Goal: Task Accomplishment & Management: Use online tool/utility

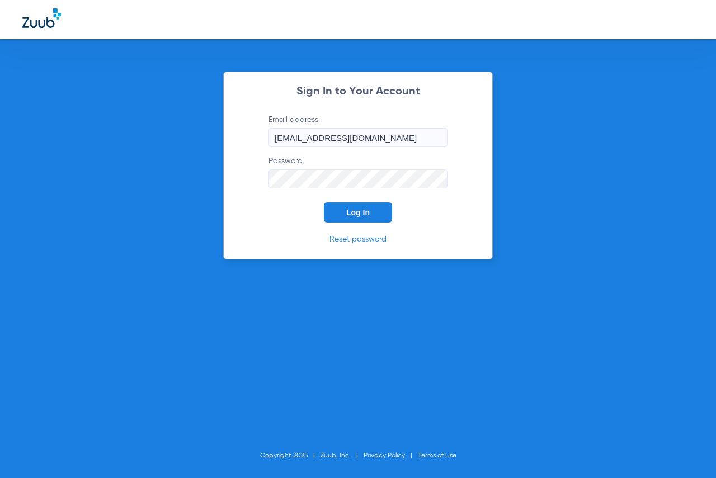
click at [339, 213] on button "Log In" at bounding box center [358, 212] width 68 height 20
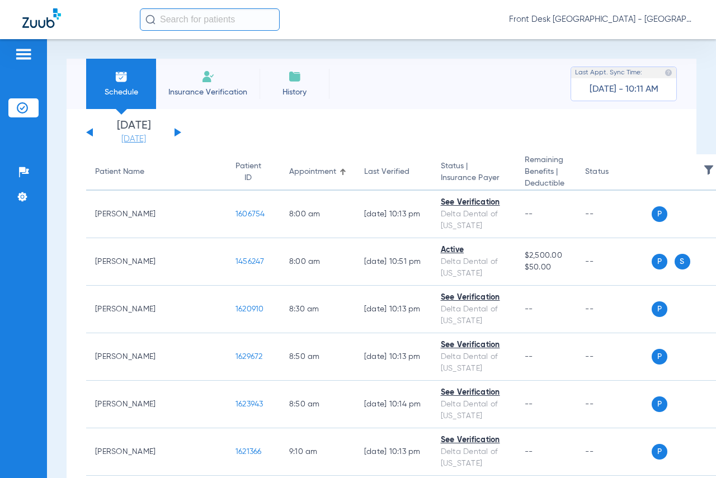
click at [133, 140] on link "[DATE]" at bounding box center [133, 139] width 67 height 11
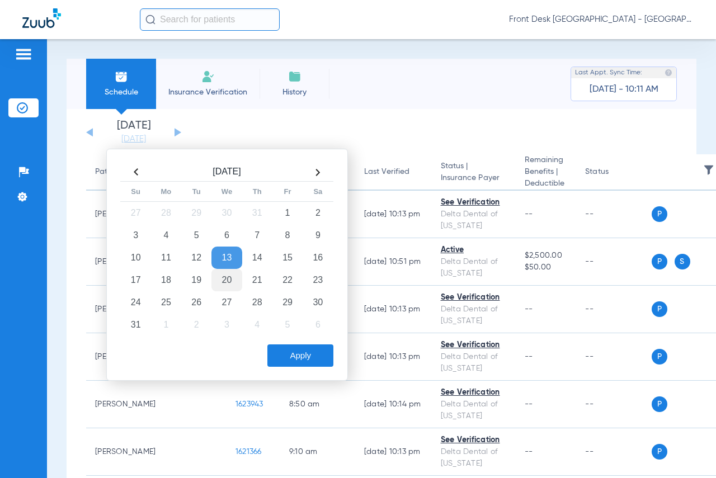
click at [224, 276] on td "20" at bounding box center [226, 280] width 30 height 22
click at [299, 356] on button "Apply" at bounding box center [300, 355] width 66 height 22
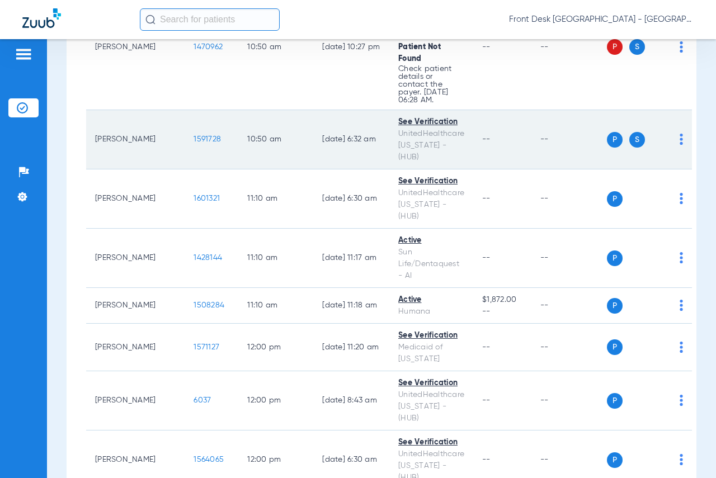
scroll to position [839, 0]
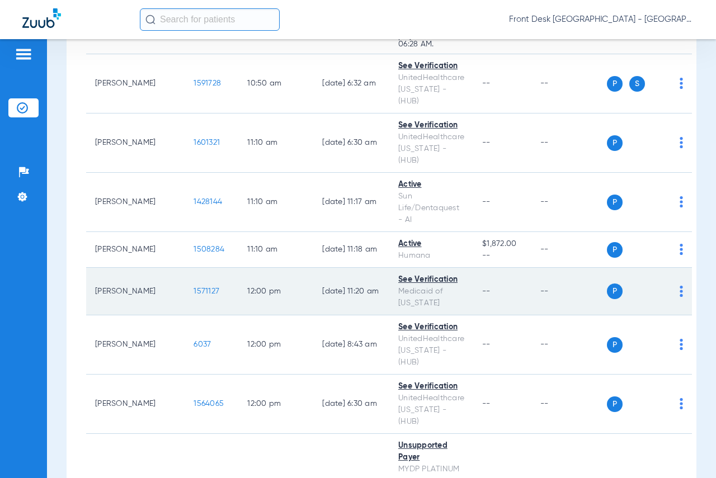
click at [193, 287] on span "1571127" at bounding box center [206, 291] width 26 height 8
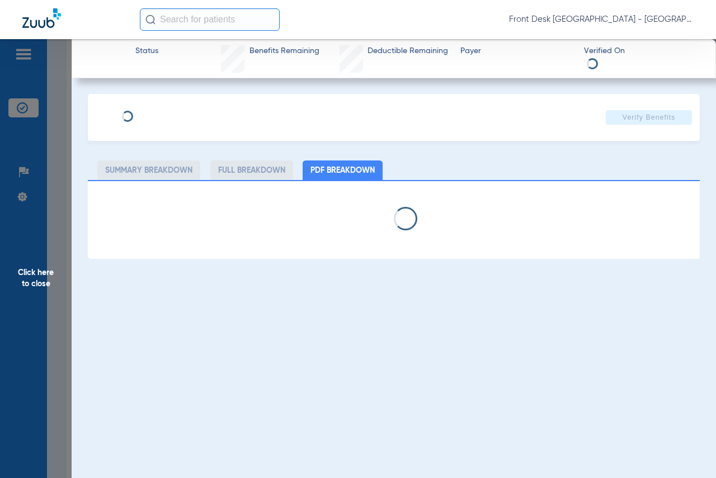
select select "page-width"
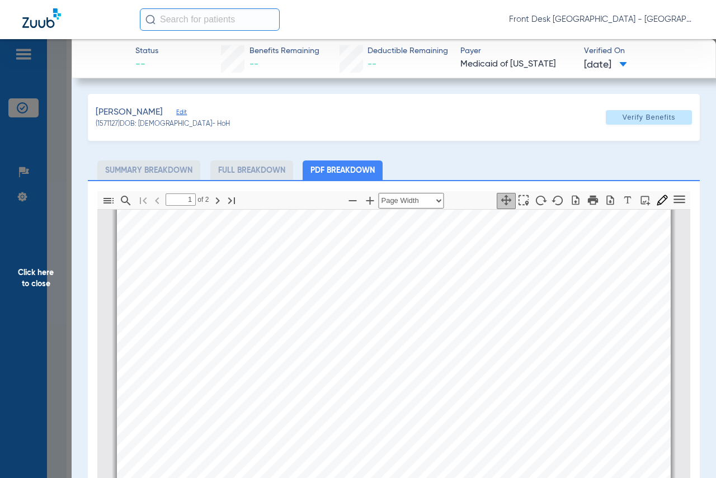
type input "2"
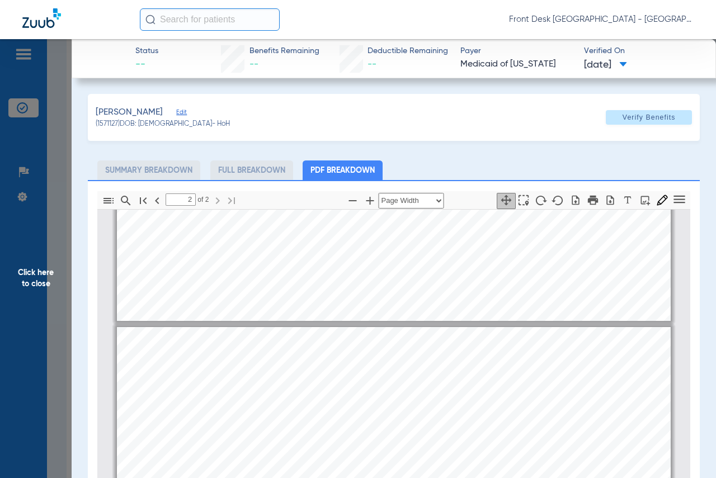
click at [31, 275] on span "Click here to close" at bounding box center [36, 278] width 72 height 478
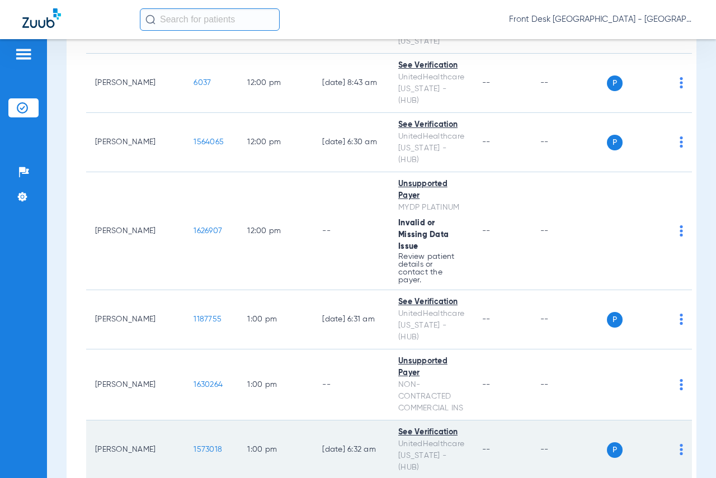
scroll to position [1118, 0]
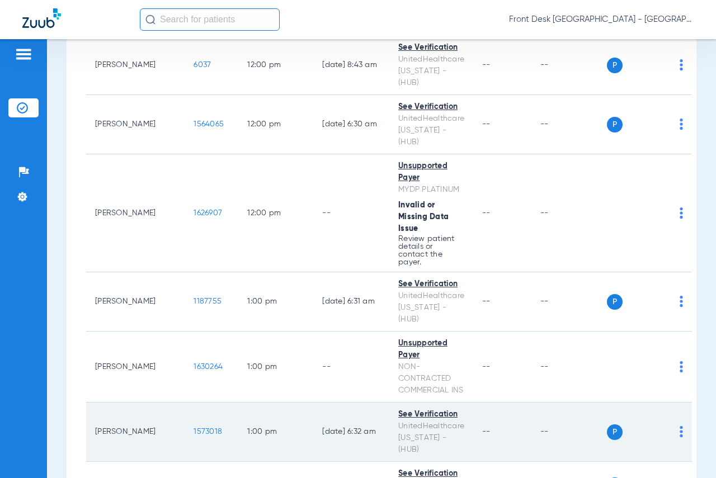
click at [193, 428] on span "1573018" at bounding box center [207, 432] width 29 height 8
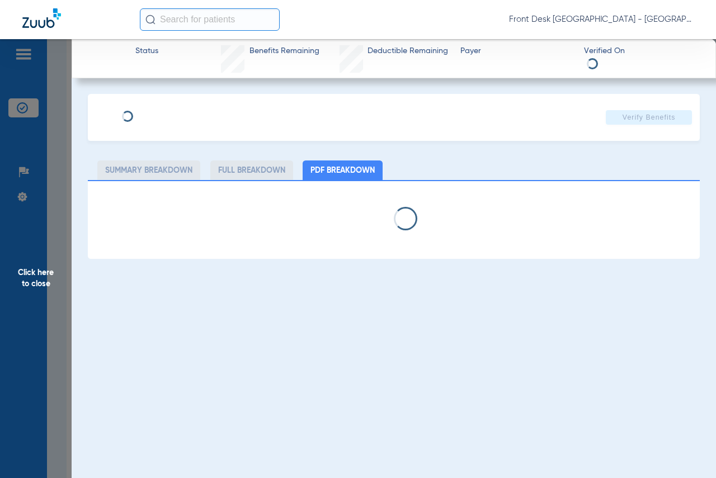
select select "page-width"
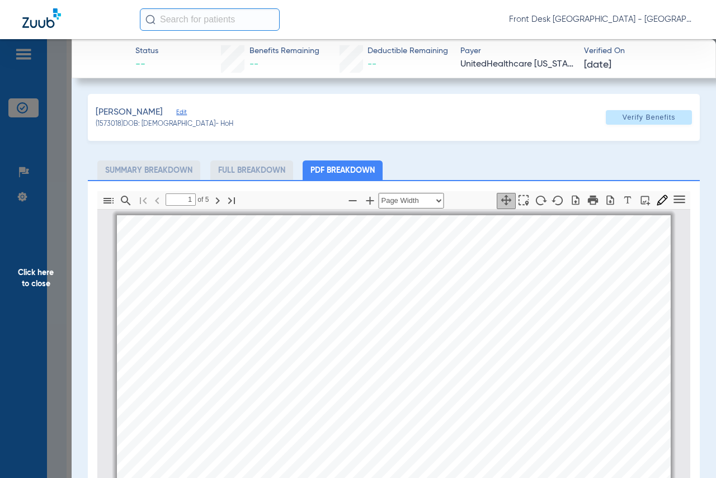
scroll to position [6, 0]
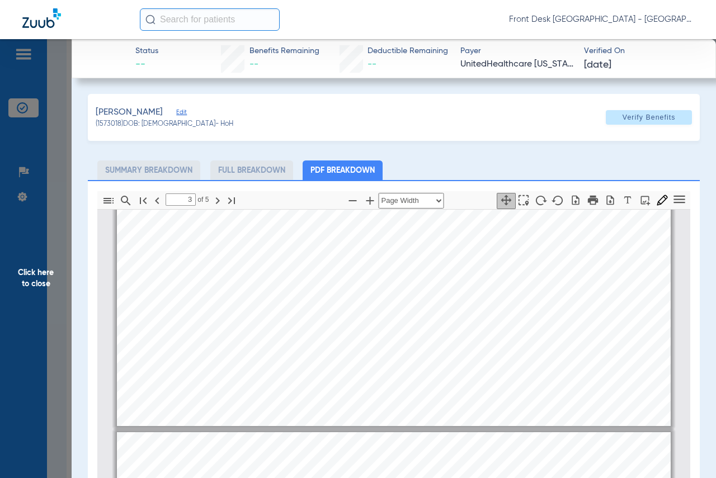
type input "4"
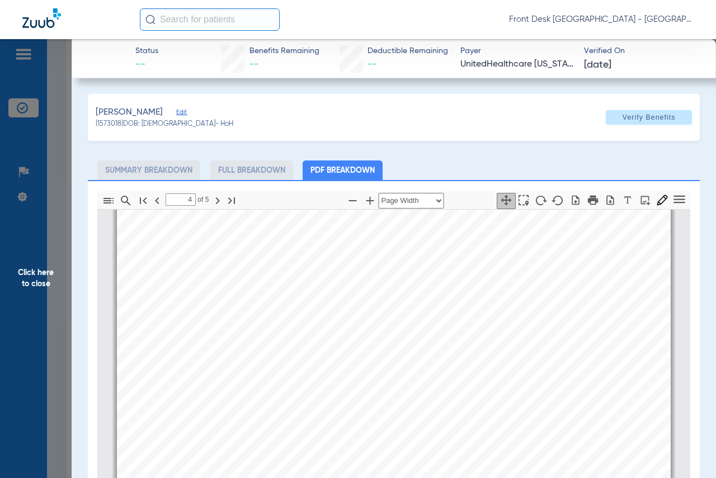
scroll to position [2243, 0]
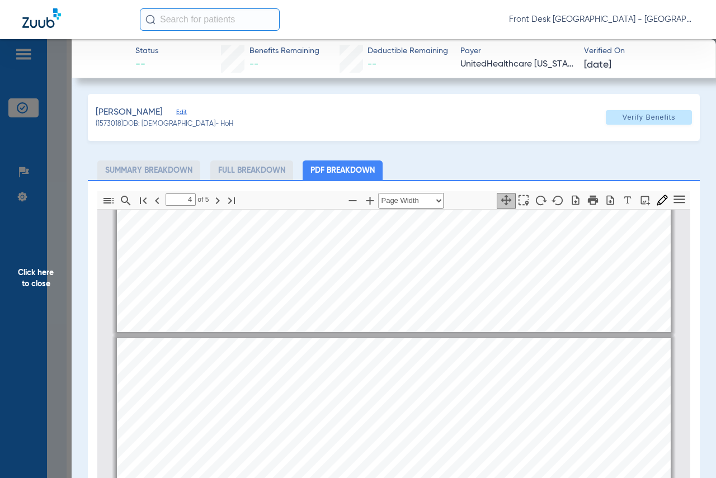
click at [34, 276] on span "Click here to close" at bounding box center [36, 278] width 72 height 478
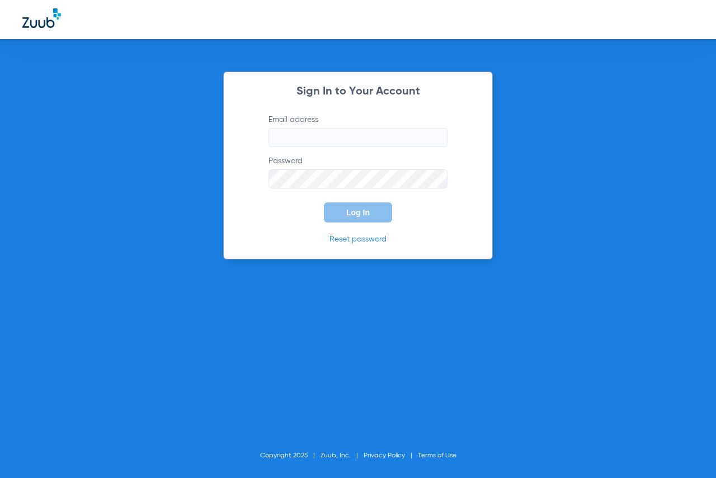
type input "[EMAIL_ADDRESS][DOMAIN_NAME]"
click at [342, 211] on button "Log In" at bounding box center [358, 212] width 68 height 20
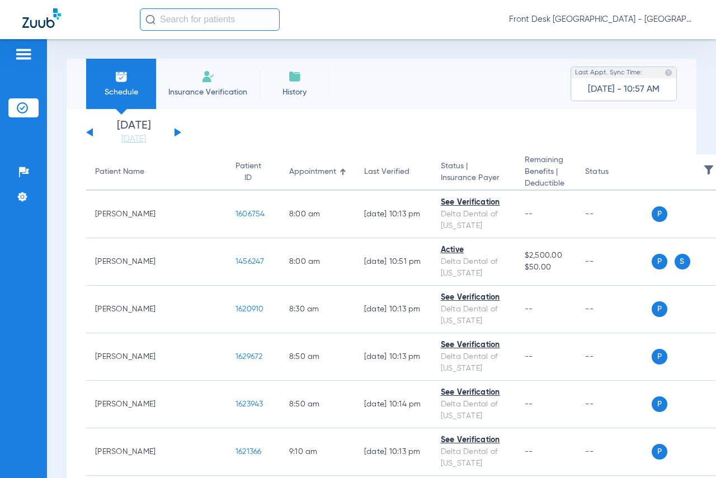
click at [134, 132] on li "[DATE] [DATE]" at bounding box center [133, 132] width 67 height 25
click at [134, 138] on link "[DATE]" at bounding box center [133, 139] width 67 height 11
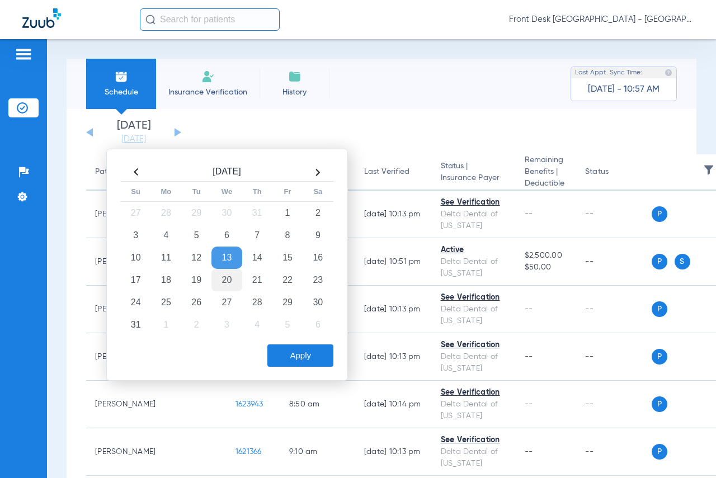
click at [226, 278] on td "20" at bounding box center [226, 280] width 30 height 22
click at [281, 348] on button "Apply" at bounding box center [300, 355] width 66 height 22
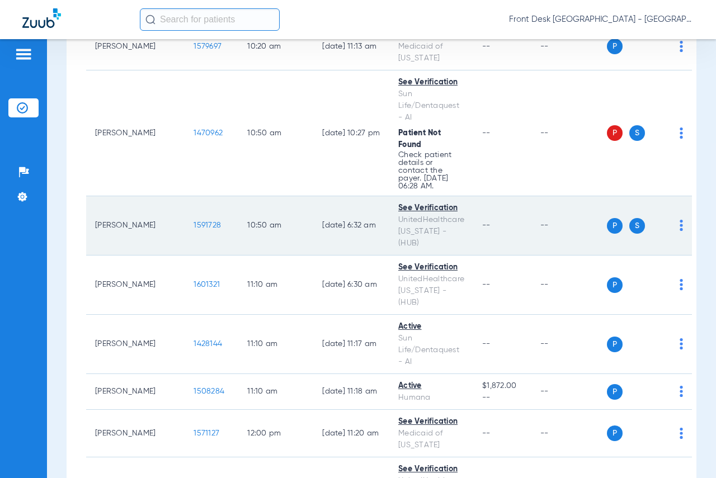
scroll to position [727, 0]
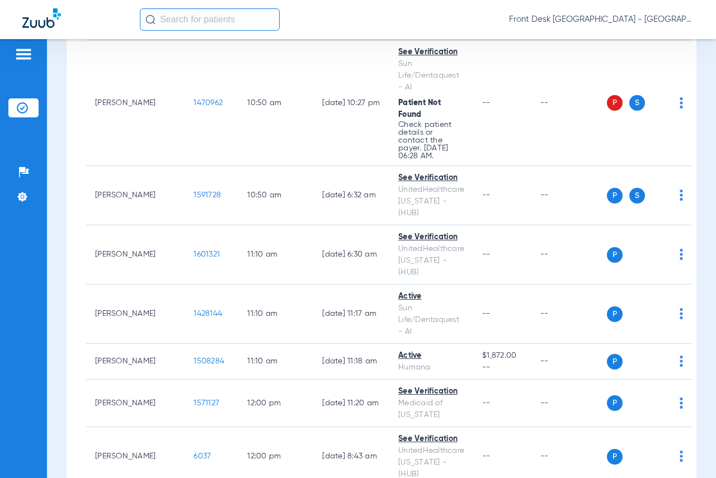
click at [684, 124] on div "[DATE] [DATE] [DATE] [DATE] [DATE] [DATE] [DATE] [DATE] [DATE] [DATE] [DATE] [D…" at bounding box center [382, 417] width 630 height 2070
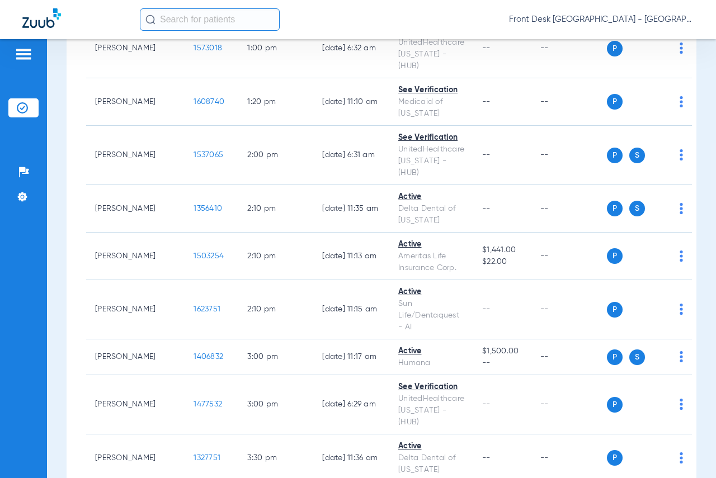
scroll to position [1566, 0]
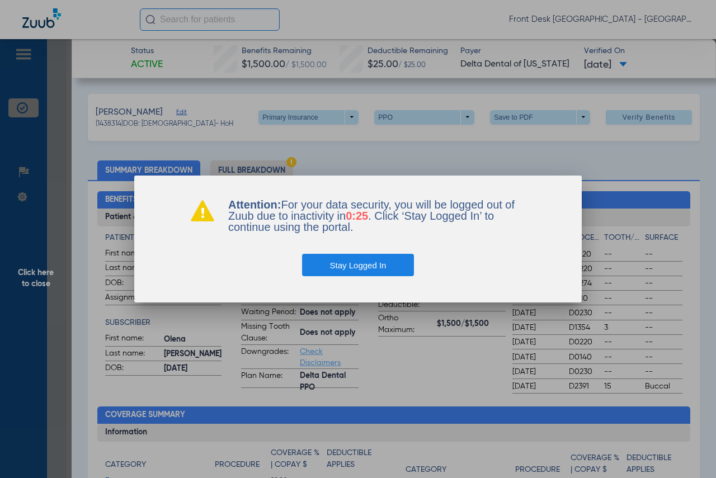
click at [576, 161] on div at bounding box center [358, 239] width 716 height 478
click at [380, 269] on button "Stay Logged In" at bounding box center [358, 265] width 112 height 22
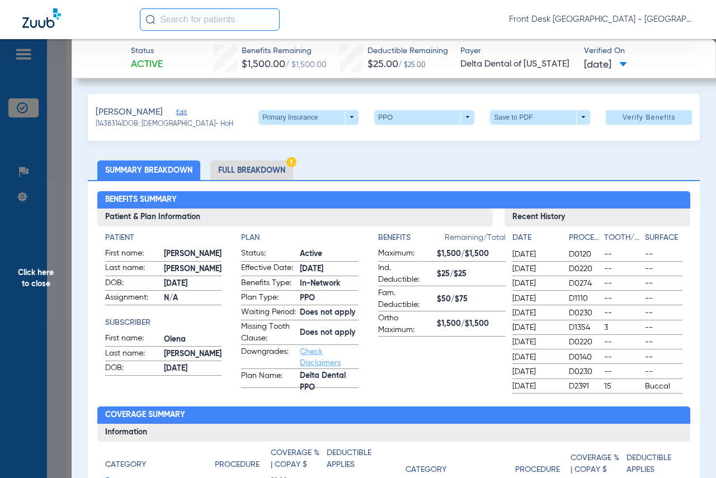
drag, startPoint x: 29, startPoint y: 271, endPoint x: 51, endPoint y: 270, distance: 21.8
click at [29, 272] on span "Click here to close" at bounding box center [36, 278] width 72 height 478
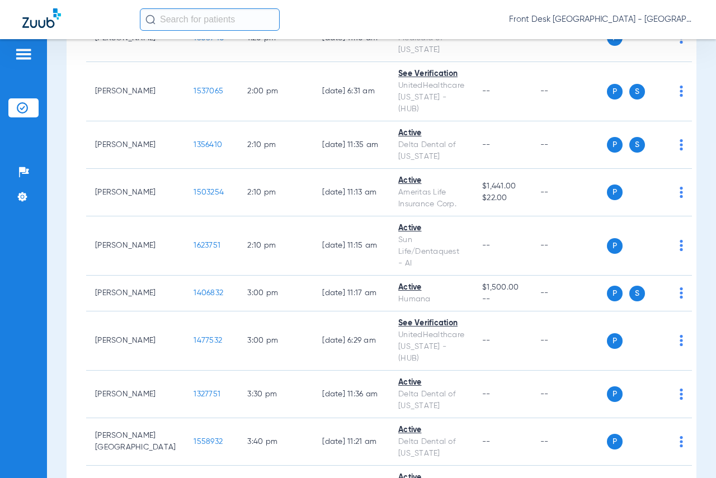
click at [694, 122] on div "Schedule Insurance Verification History Last Appt. Sync Time: [DATE] - 11:34 AM…" at bounding box center [381, 258] width 669 height 439
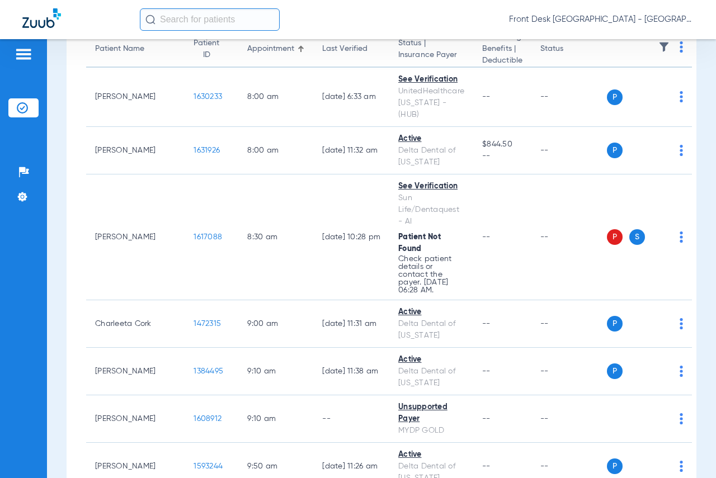
scroll to position [0, 0]
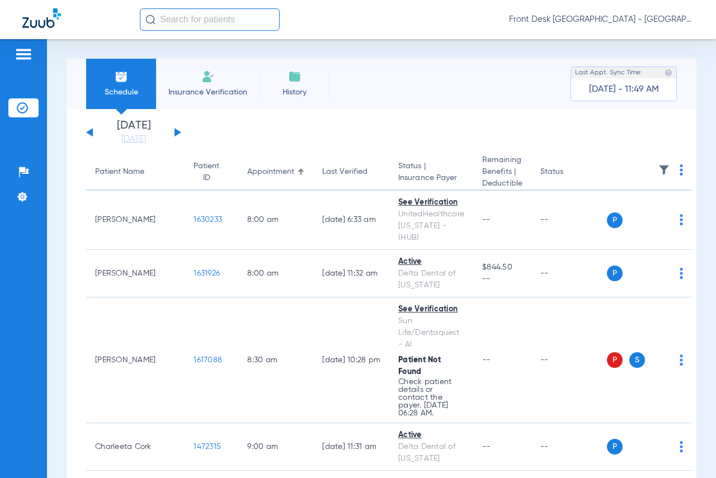
click at [176, 22] on input "text" at bounding box center [210, 19] width 140 height 22
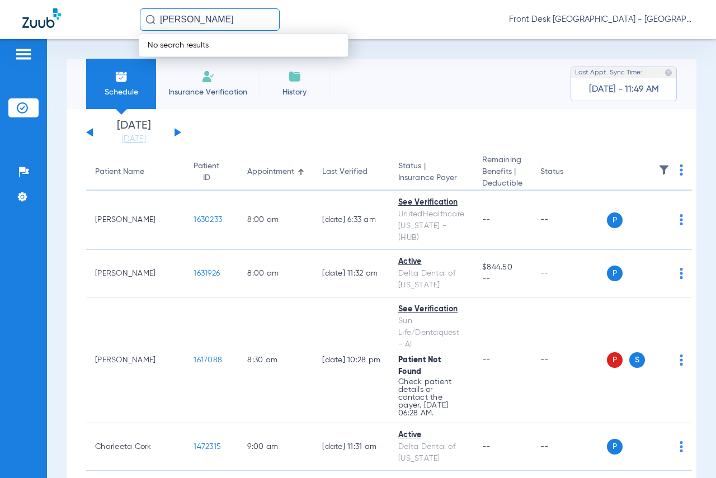
drag, startPoint x: 242, startPoint y: 19, endPoint x: 138, endPoint y: 21, distance: 103.5
click at [138, 21] on div "[PERSON_NAME] GLOW No search results Front Desk [GEOGRAPHIC_DATA] - [GEOGRAPHIC…" at bounding box center [358, 19] width 716 height 39
drag, startPoint x: 225, startPoint y: 22, endPoint x: 152, endPoint y: 27, distance: 72.8
click at [152, 27] on input "[PERSON_NAME]" at bounding box center [210, 19] width 140 height 22
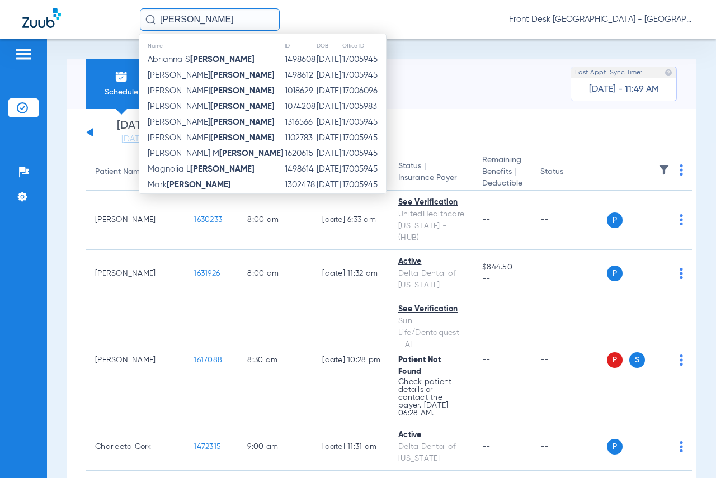
type input "[PERSON_NAME]"
click at [186, 154] on span "[PERSON_NAME]" at bounding box center [216, 153] width 136 height 8
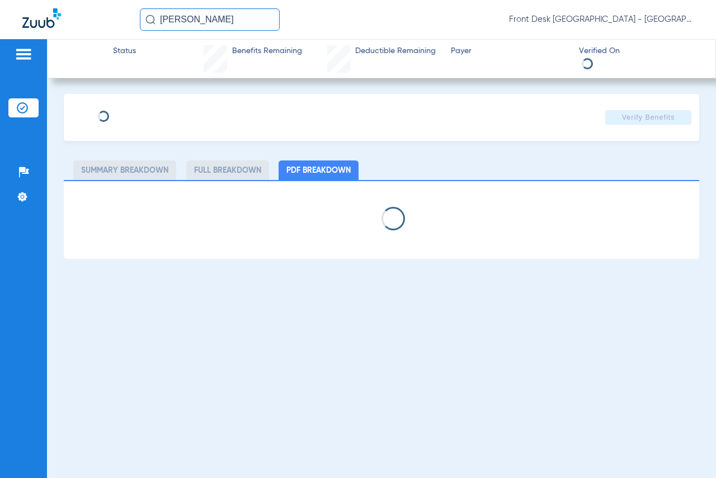
select select "page-width"
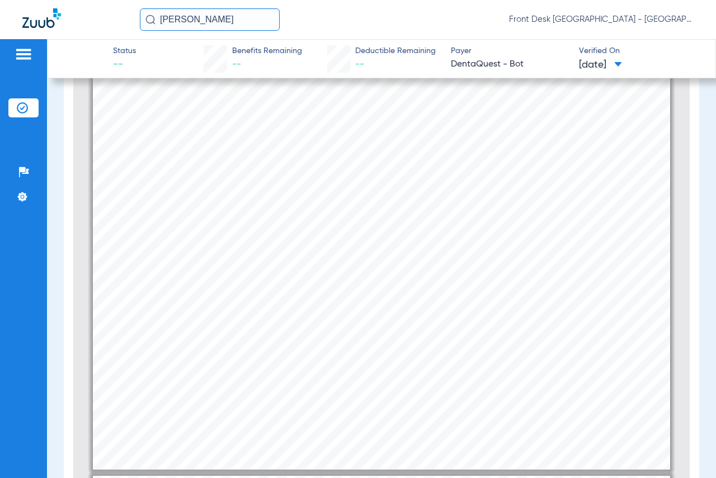
scroll to position [201, 0]
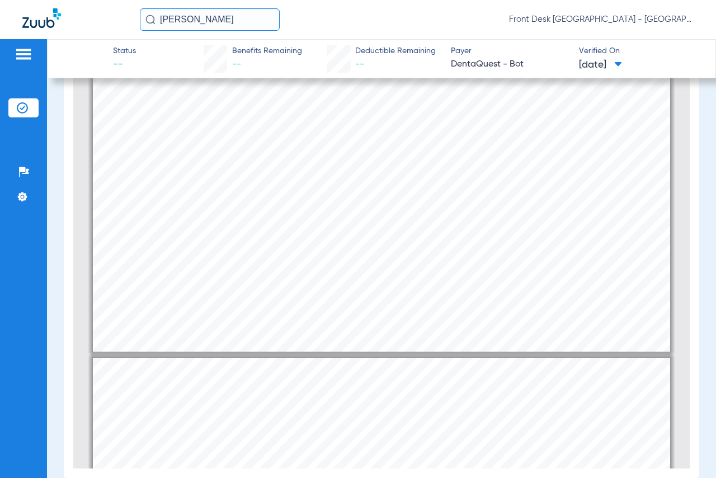
type input "2"
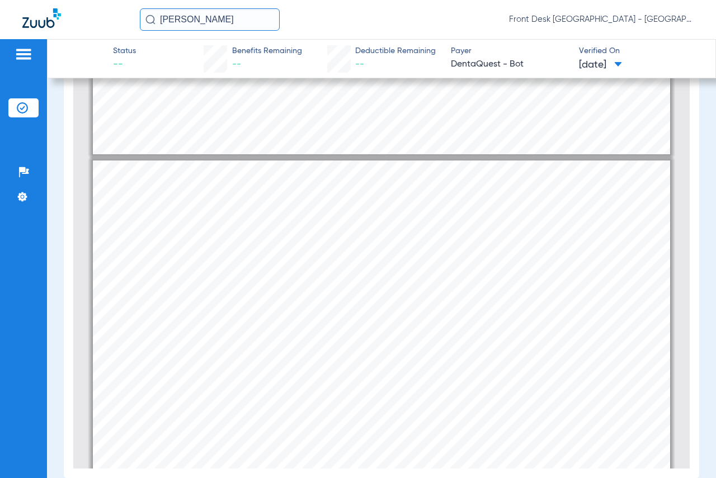
scroll to position [285, 0]
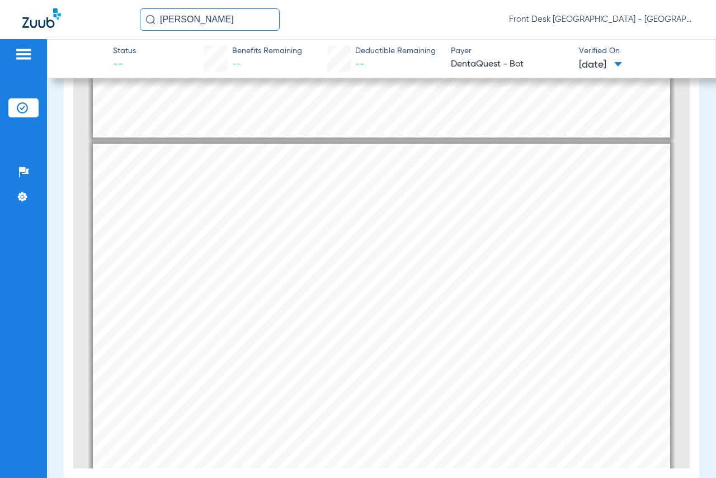
click at [332, 358] on div "Service History  Print Service Date  Procedure Code  Procedure Code Descript…" at bounding box center [381, 348] width 577 height 408
drag, startPoint x: 367, startPoint y: 353, endPoint x: 358, endPoint y: 351, distance: 9.8
click at [367, 353] on div "Service History  Print Service Date  Procedure Code  Procedure Code Descript…" at bounding box center [381, 348] width 577 height 408
click at [22, 50] on img at bounding box center [24, 54] width 18 height 13
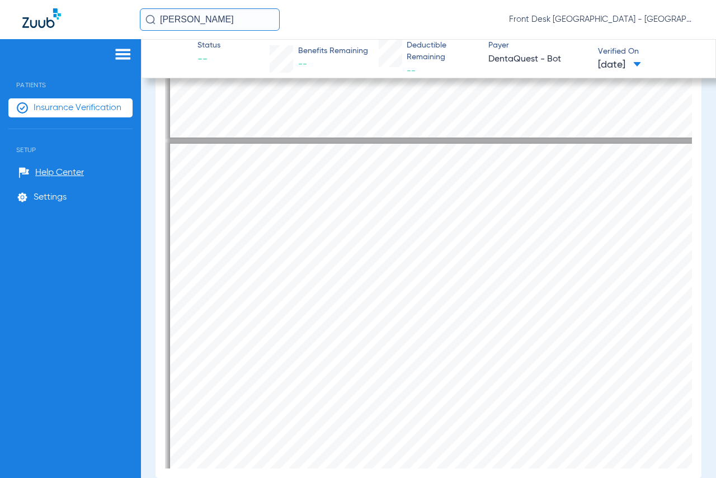
click at [81, 108] on span "Insurance Verification" at bounding box center [78, 107] width 88 height 11
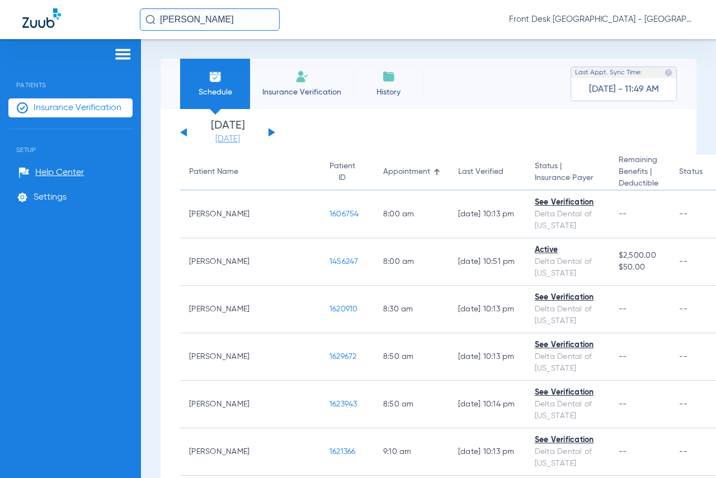
click at [221, 138] on link "[DATE]" at bounding box center [227, 139] width 67 height 11
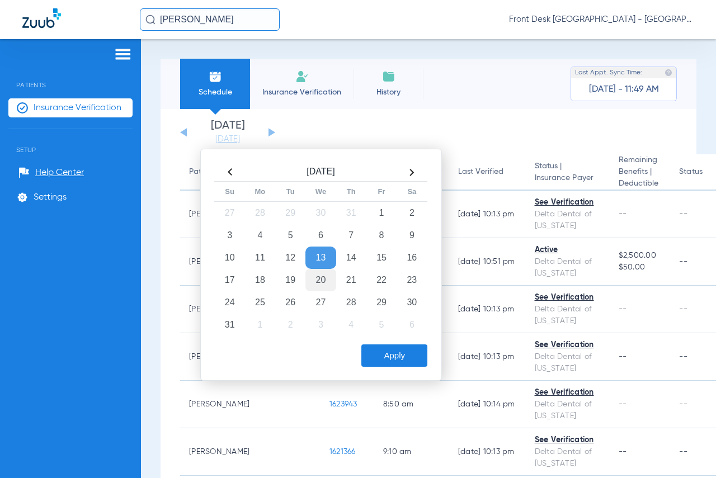
click at [325, 283] on td "20" at bounding box center [320, 280] width 30 height 22
click at [380, 353] on button "Apply" at bounding box center [394, 355] width 66 height 22
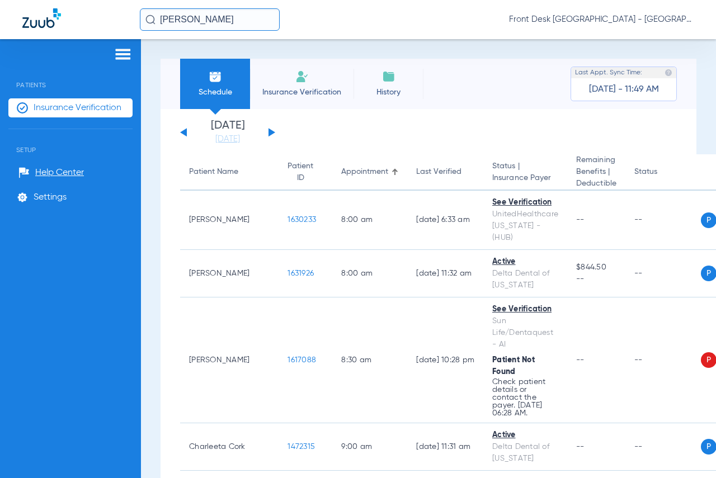
click at [118, 53] on img at bounding box center [123, 54] width 18 height 13
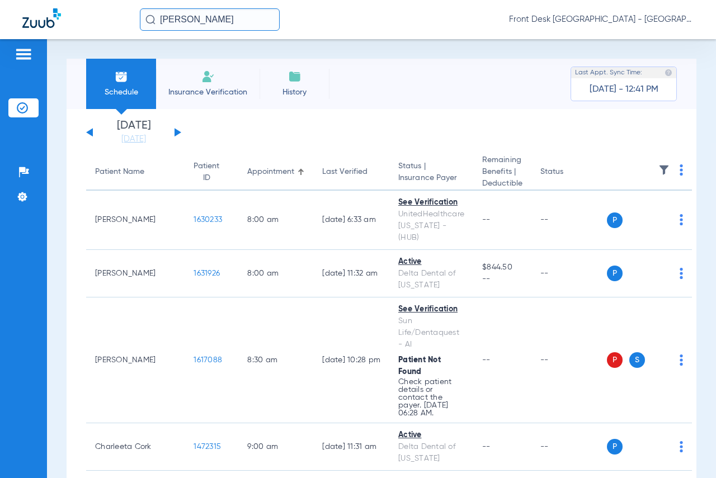
drag, startPoint x: 214, startPoint y: 16, endPoint x: 129, endPoint y: 17, distance: 84.5
click at [129, 17] on div "[PERSON_NAME] Front Desk [GEOGRAPHIC_DATA] - [GEOGRAPHIC_DATA] | My Community D…" at bounding box center [358, 19] width 716 height 39
click at [253, 22] on input "[PERSON_NAME]" at bounding box center [210, 19] width 140 height 22
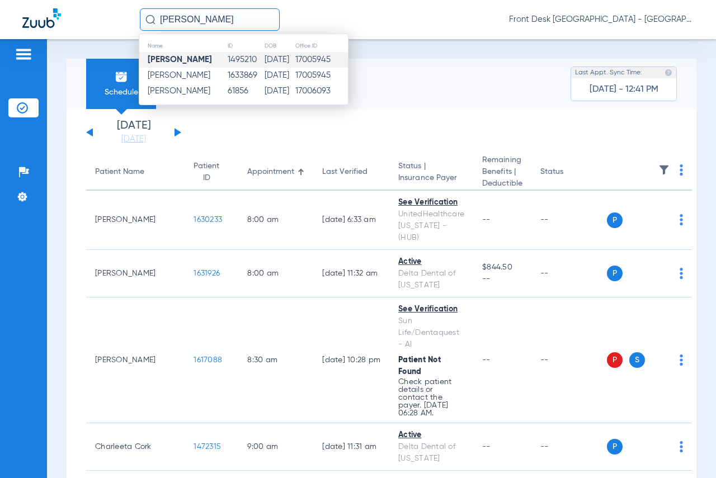
click at [202, 56] on strong "[PERSON_NAME]" at bounding box center [180, 59] width 64 height 8
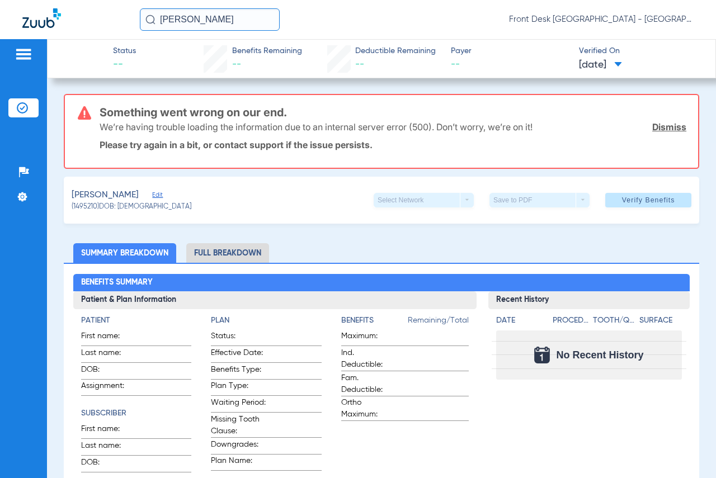
drag, startPoint x: 234, startPoint y: 21, endPoint x: 145, endPoint y: 19, distance: 88.4
click at [145, 19] on div "[PERSON_NAME]" at bounding box center [210, 19] width 140 height 22
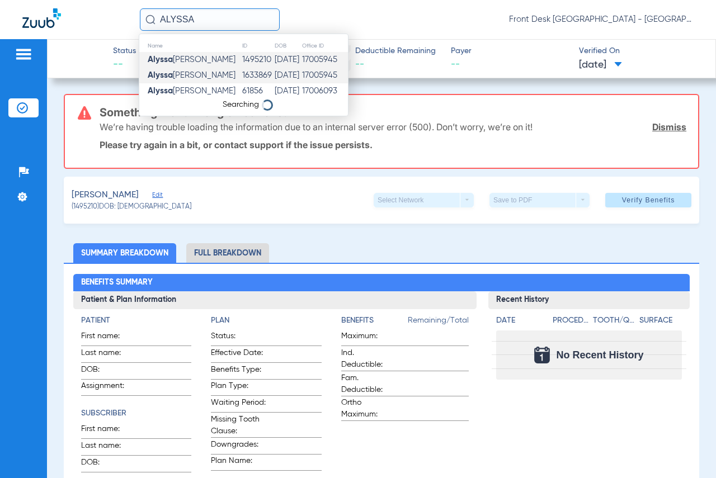
type input "ALYSSA"
click at [180, 78] on span "[PERSON_NAME]" at bounding box center [192, 75] width 88 height 8
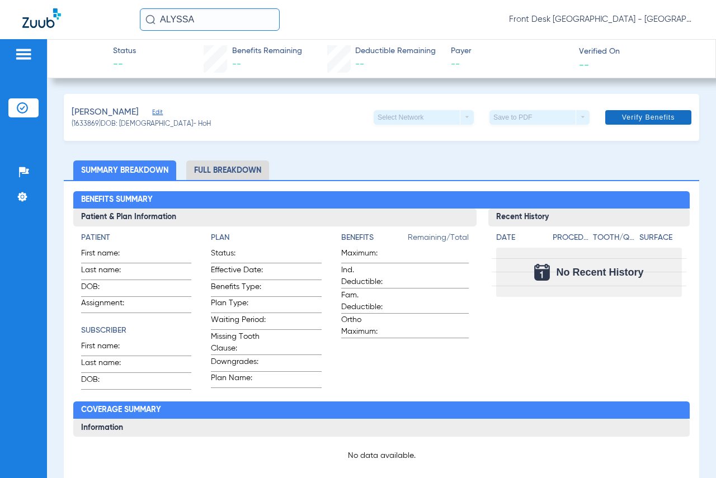
click at [626, 118] on span "Verify Benefits" at bounding box center [648, 117] width 53 height 9
